Goal: Check status: Check status

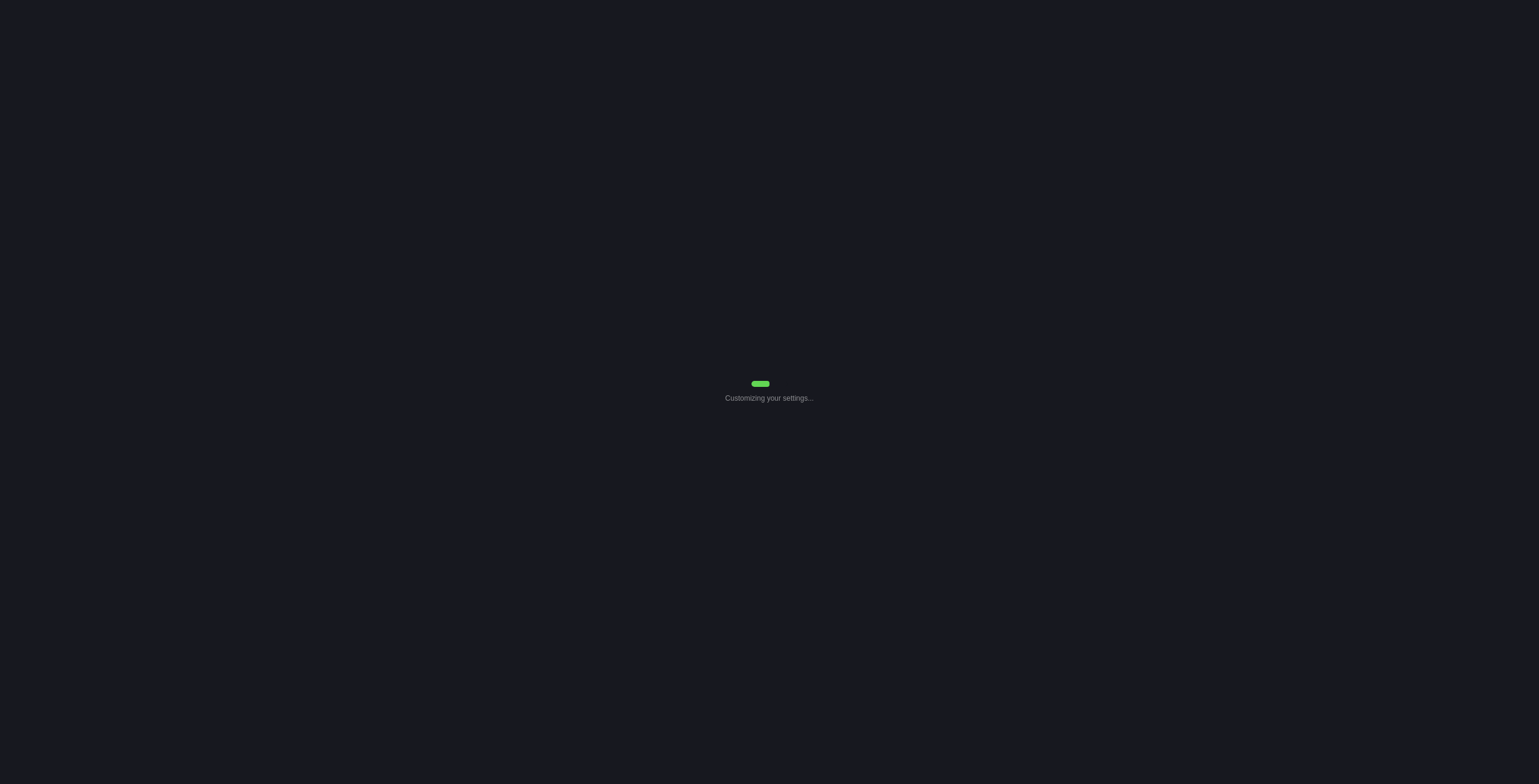
select select "7"
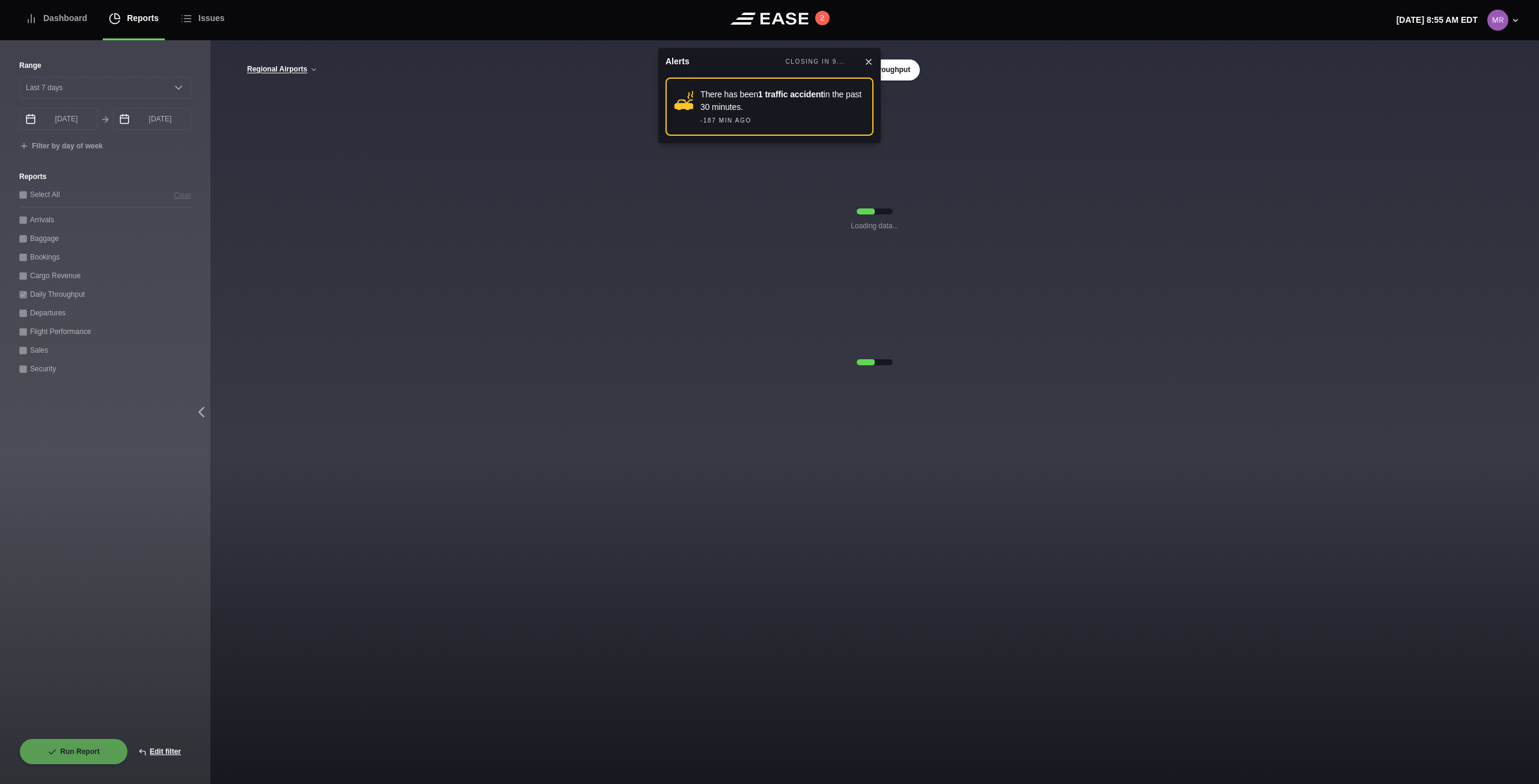
click at [869, 60] on icon at bounding box center [869, 63] width 10 height 10
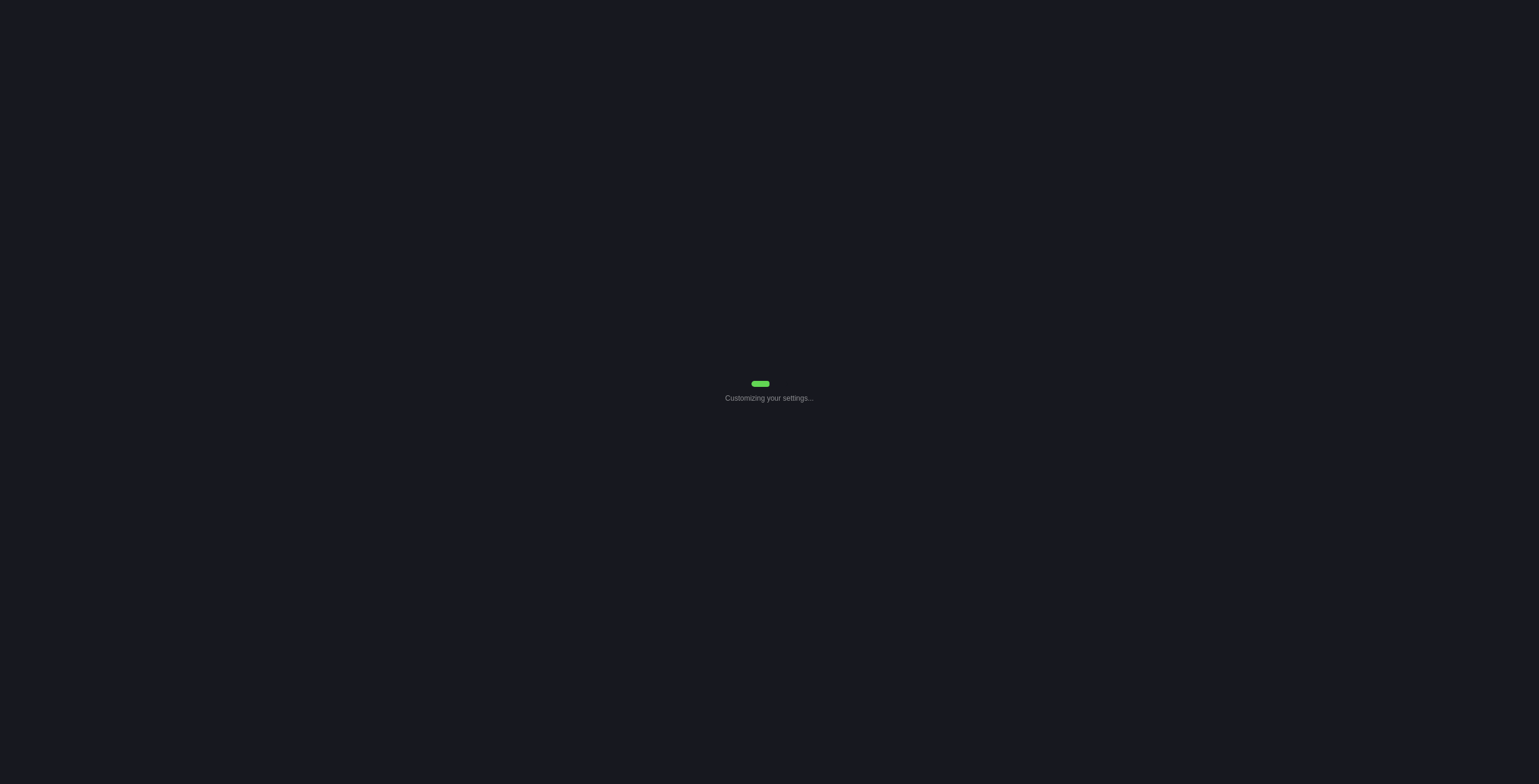
select select "7"
